Goal: Complete application form

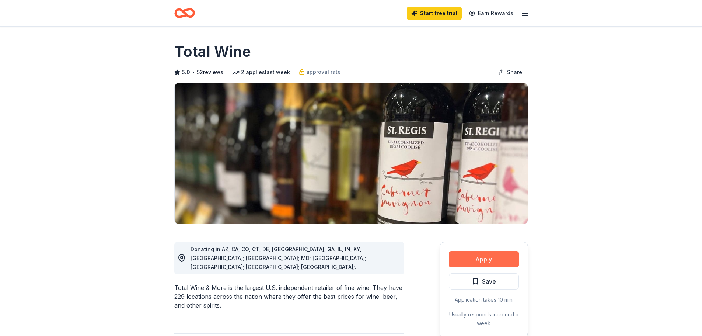
click at [464, 258] on button "Apply" at bounding box center [484, 259] width 70 height 16
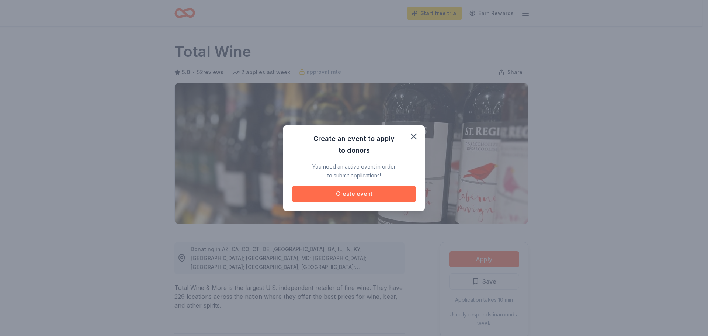
click at [363, 194] on button "Create event" at bounding box center [354, 194] width 124 height 16
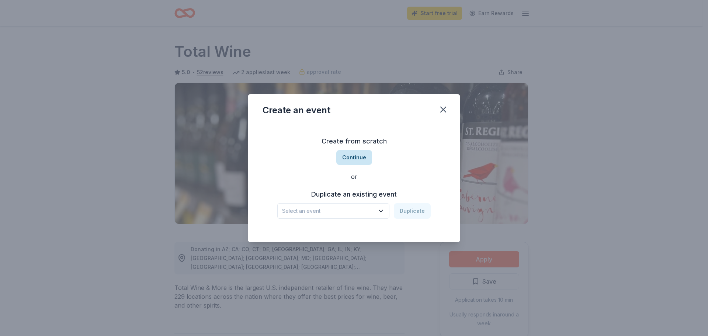
click at [359, 158] on button "Continue" at bounding box center [354, 157] width 36 height 15
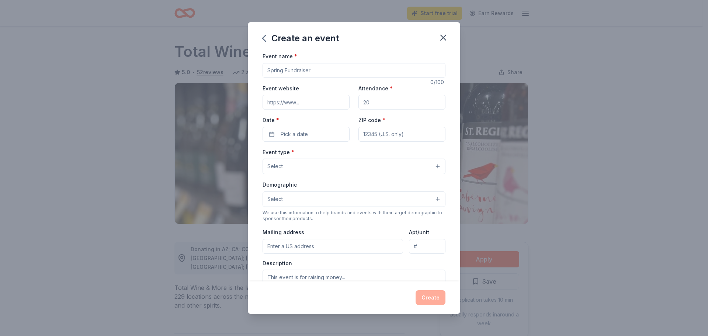
click at [275, 72] on input "Event name *" at bounding box center [353, 70] width 183 height 15
type input "Sneaker Ball"
click at [280, 105] on input "Event website" at bounding box center [305, 102] width 87 height 15
type input "[DOMAIN_NAME]"
click at [378, 105] on input "Attendance *" at bounding box center [401, 102] width 87 height 15
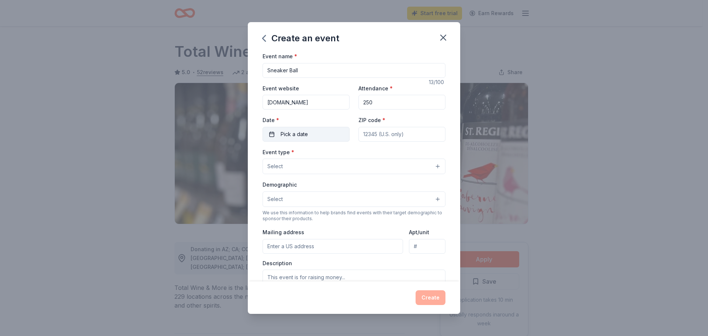
type input "250"
click at [309, 138] on button "Pick a date" at bounding box center [305, 134] width 87 height 15
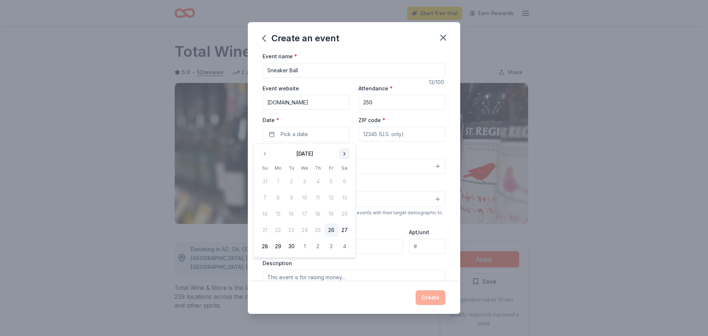
click at [343, 155] on button "Go to next month" at bounding box center [344, 154] width 10 height 10
click at [330, 197] on button "12" at bounding box center [330, 197] width 13 height 13
click at [396, 136] on input "ZIP code *" at bounding box center [401, 134] width 87 height 15
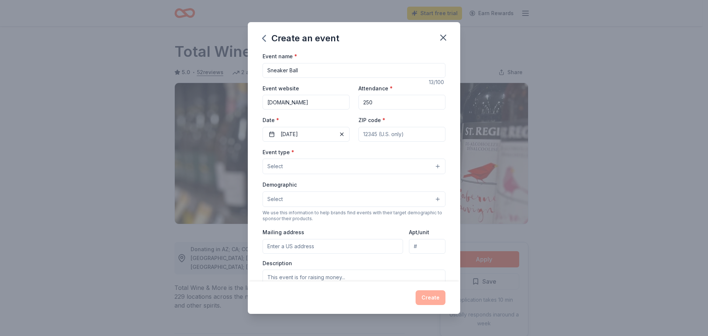
type input "23509"
type input "[STREET_ADDRESS]"
click at [414, 169] on button "Select" at bounding box center [353, 165] width 183 height 15
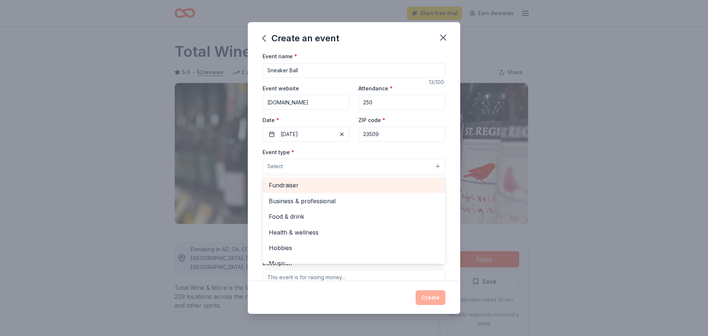
click at [373, 189] on span "Fundraiser" at bounding box center [354, 185] width 170 height 10
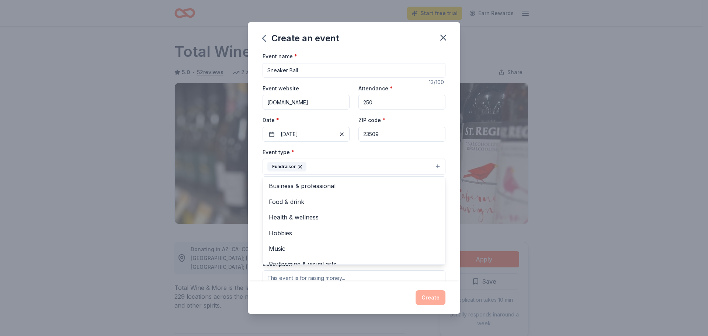
click at [421, 150] on div "Event type * Fundraiser Business & professional Food & drink Health & wellness …" at bounding box center [353, 161] width 183 height 28
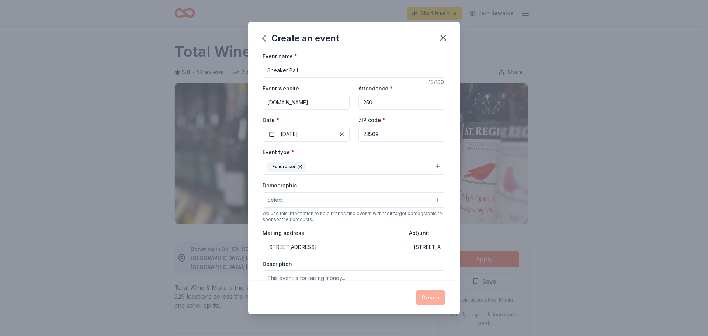
click at [374, 202] on button "Select" at bounding box center [353, 199] width 183 height 15
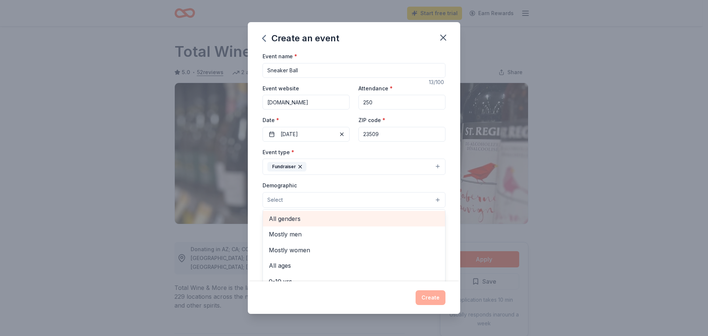
click at [354, 218] on span "All genders" at bounding box center [354, 219] width 170 height 10
drag, startPoint x: 460, startPoint y: 186, endPoint x: 457, endPoint y: 201, distance: 15.5
click at [457, 201] on div "Create an event Event name * Sneaker Ball 13 /100 Event website [DOMAIN_NAME] A…" at bounding box center [354, 168] width 708 height 336
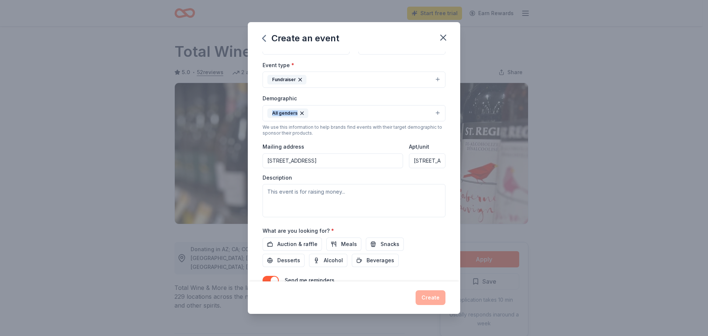
scroll to position [90, 0]
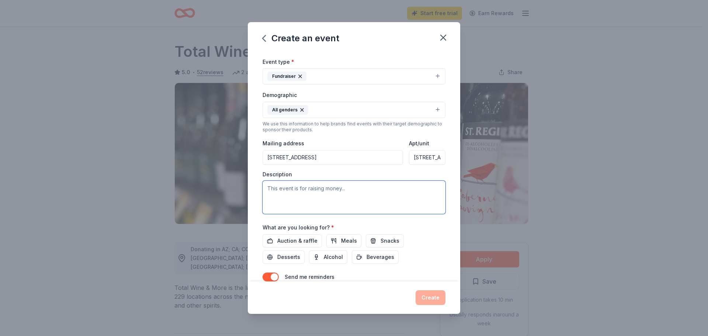
click at [309, 194] on textarea at bounding box center [353, 197] width 183 height 33
click at [302, 189] on textarea "An annual communit sneaker ball to encourage the community to know their status…" at bounding box center [353, 197] width 183 height 33
click at [309, 188] on textarea "An annual communit sneaker ball to encourage the community to know their status…" at bounding box center [353, 197] width 183 height 33
click at [316, 189] on textarea "An annual communit sneaker ball to encourage the community to know their status…" at bounding box center [353, 197] width 183 height 33
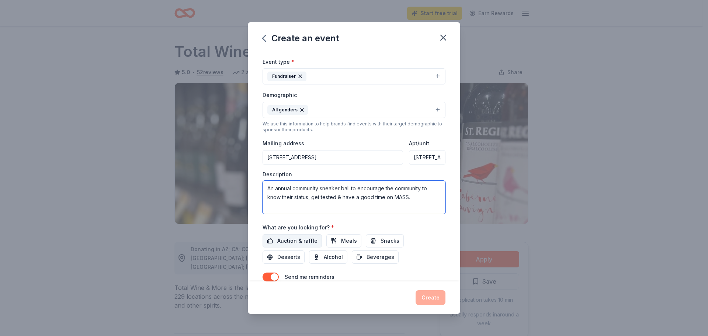
type textarea "An annual community sneaker ball to encourage the community to know their statu…"
click at [298, 240] on span "Auction & raffle" at bounding box center [297, 240] width 40 height 9
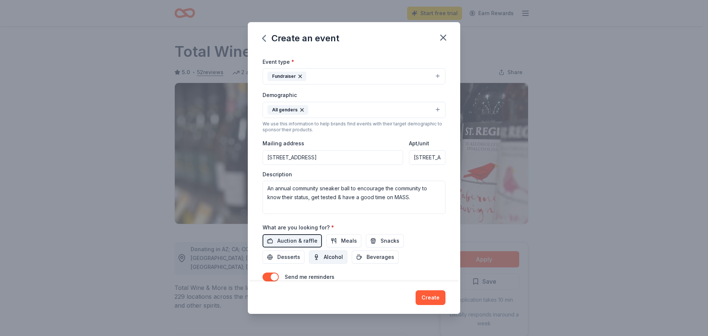
click at [316, 257] on button "Alcohol" at bounding box center [328, 256] width 38 height 13
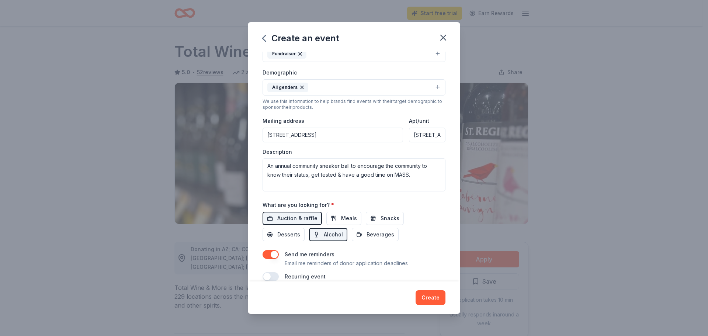
scroll to position [124, 0]
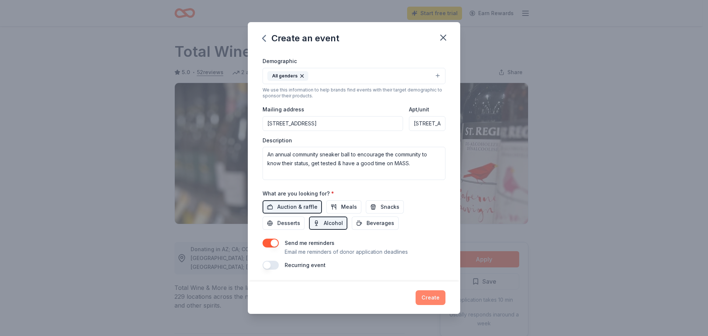
click at [433, 299] on button "Create" at bounding box center [430, 297] width 30 height 15
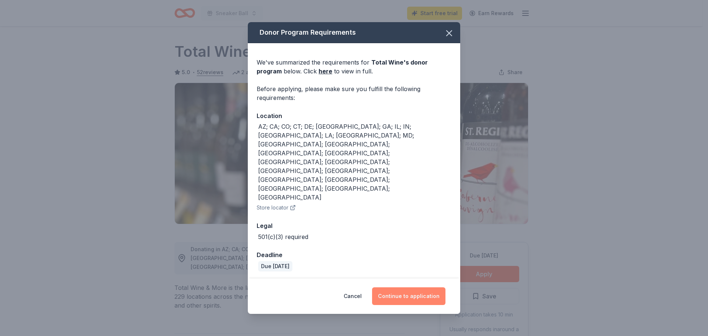
click at [393, 287] on button "Continue to application" at bounding box center [408, 296] width 73 height 18
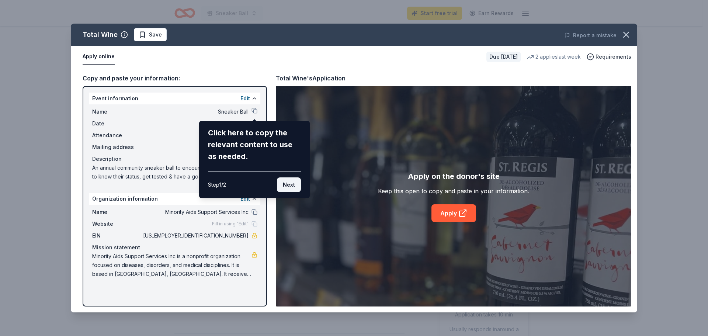
click at [288, 185] on button "Next" at bounding box center [289, 184] width 24 height 15
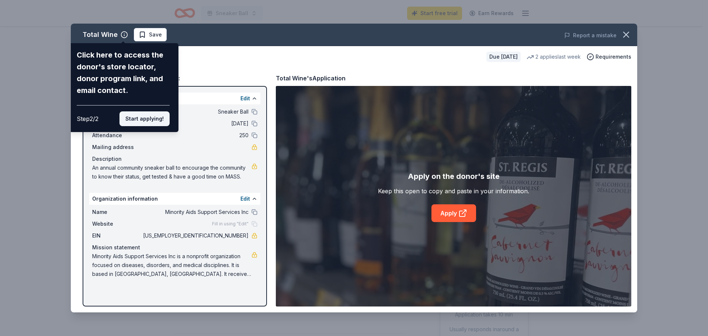
click at [144, 119] on button "Start applying!" at bounding box center [144, 118] width 50 height 15
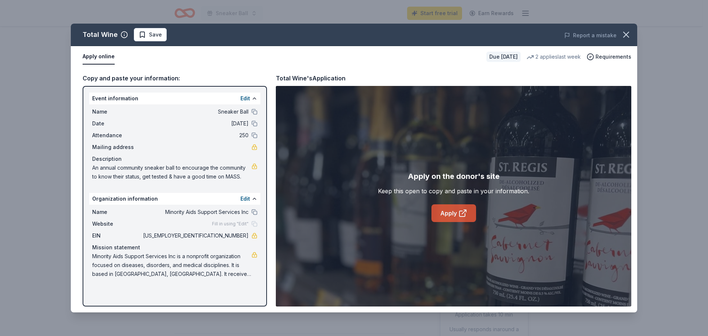
click at [445, 212] on link "Apply" at bounding box center [453, 213] width 45 height 18
click at [454, 214] on link "Apply" at bounding box center [453, 213] width 45 height 18
